Goal: Transaction & Acquisition: Purchase product/service

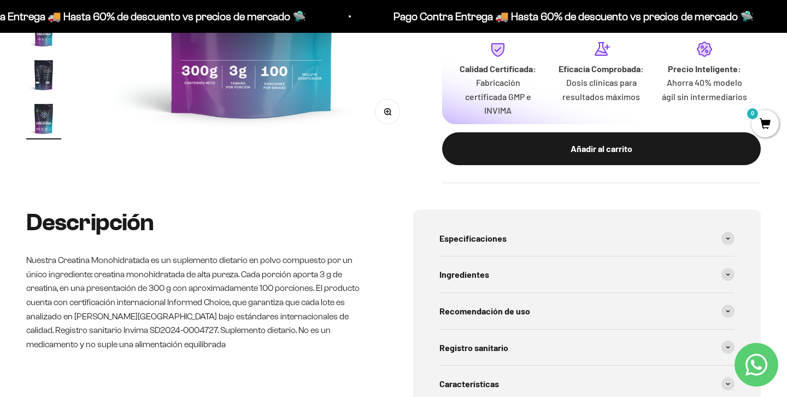
scroll to position [160, 0]
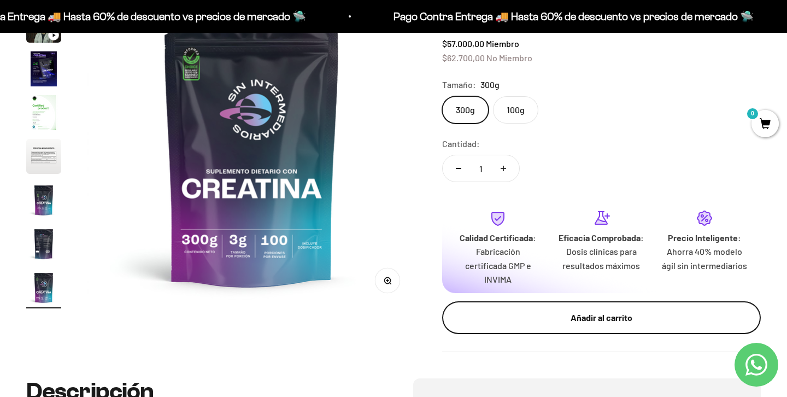
click at [564, 317] on div "Añadir al carrito" at bounding box center [601, 317] width 275 height 14
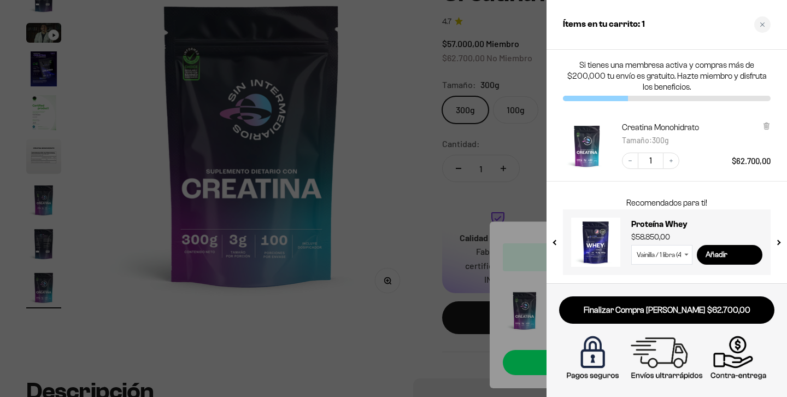
click at [666, 260] on select "Vainilla / 1 libra (460g) Vainilla / 2 libras (910g) Vainilla / 5 libras (2280g…" at bounding box center [661, 255] width 61 height 20
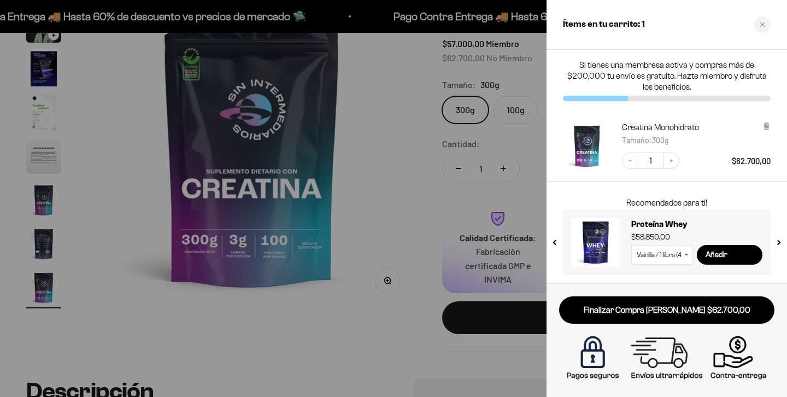
click at [682, 255] on select "Vainilla / 1 libra (460g) Vainilla / 2 libras (910g) Vainilla / 5 libras (2280g…" at bounding box center [661, 255] width 61 height 20
click at [592, 235] on link at bounding box center [595, 241] width 49 height 49
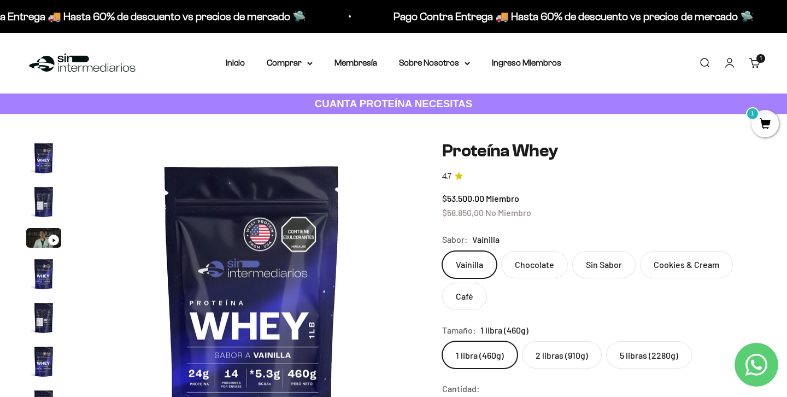
click at [47, 162] on img "Ir al artículo 1" at bounding box center [43, 157] width 35 height 35
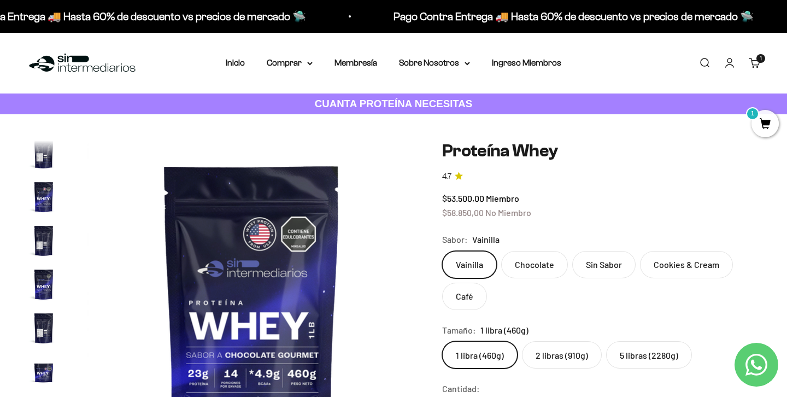
scroll to position [169, 0]
click at [767, 121] on span "1" at bounding box center [764, 123] width 27 height 27
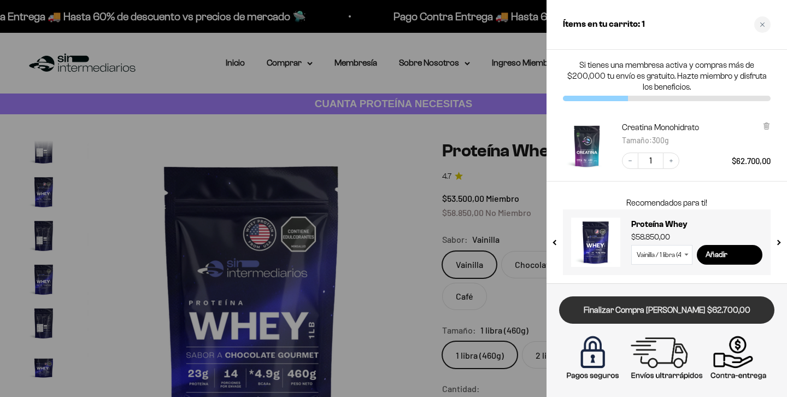
click at [685, 310] on link "Finalizar Compra [PERSON_NAME] $62.700,00" at bounding box center [666, 310] width 215 height 28
